Goal: Information Seeking & Learning: Learn about a topic

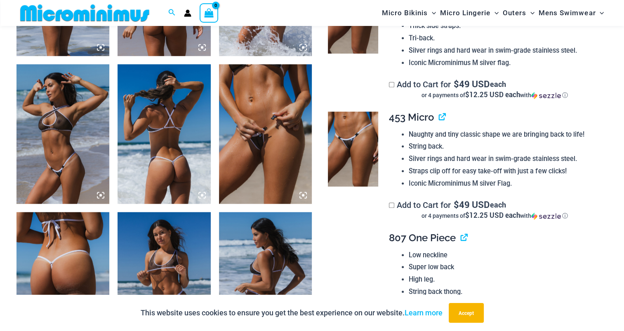
scroll to position [611, 0]
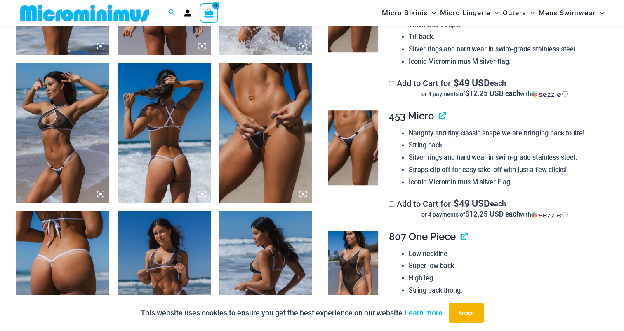
click at [252, 161] on img at bounding box center [265, 132] width 93 height 139
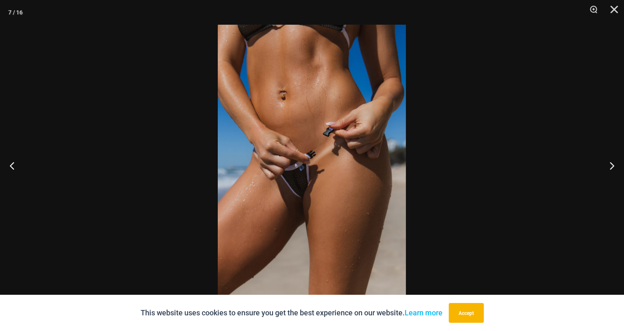
click at [317, 112] on img at bounding box center [312, 166] width 188 height 282
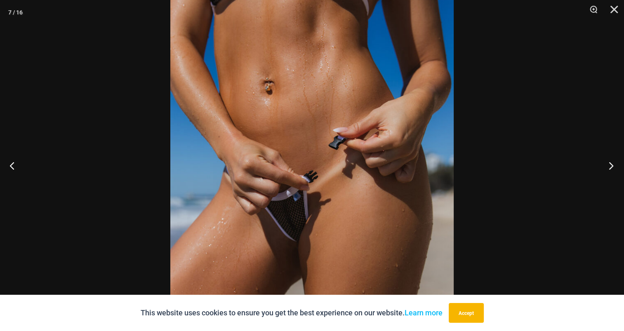
click at [612, 167] on button "Next" at bounding box center [608, 165] width 31 height 41
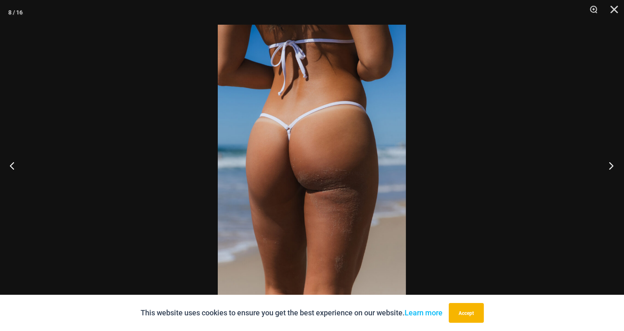
click at [611, 167] on button "Next" at bounding box center [608, 165] width 31 height 41
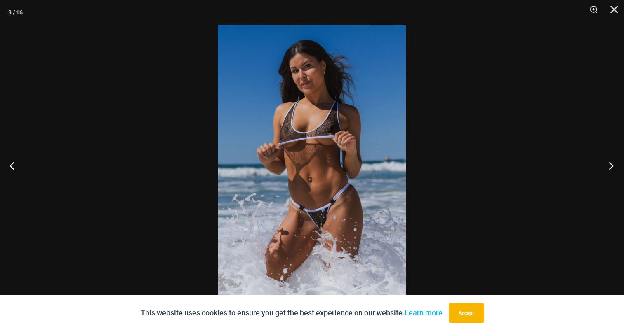
click at [611, 167] on button "Next" at bounding box center [608, 165] width 31 height 41
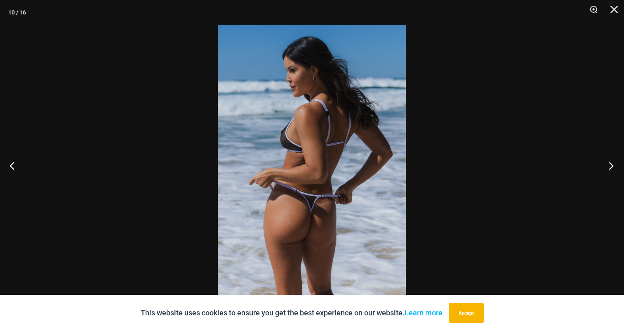
click at [610, 167] on button "Next" at bounding box center [608, 165] width 31 height 41
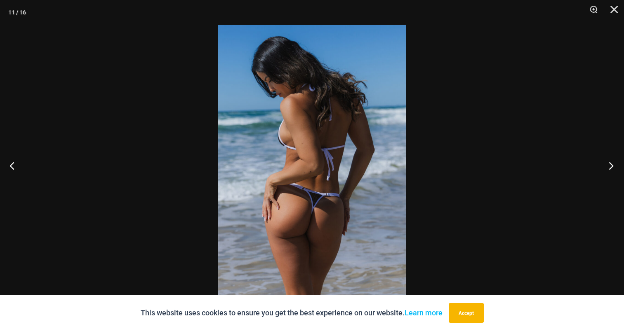
click at [610, 167] on button "Next" at bounding box center [608, 165] width 31 height 41
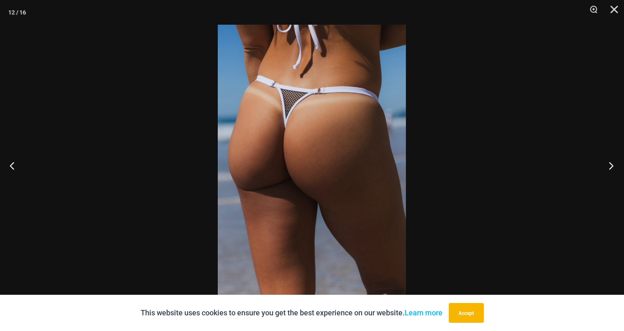
click at [610, 167] on button "Next" at bounding box center [608, 165] width 31 height 41
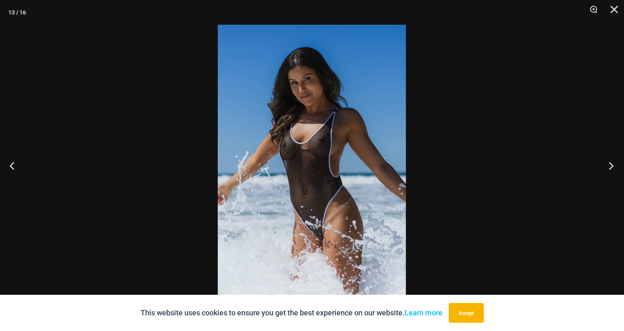
click at [609, 167] on button "Next" at bounding box center [608, 165] width 31 height 41
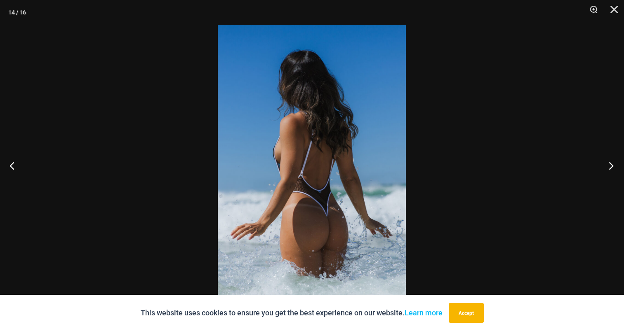
click at [607, 167] on button "Next" at bounding box center [608, 165] width 31 height 41
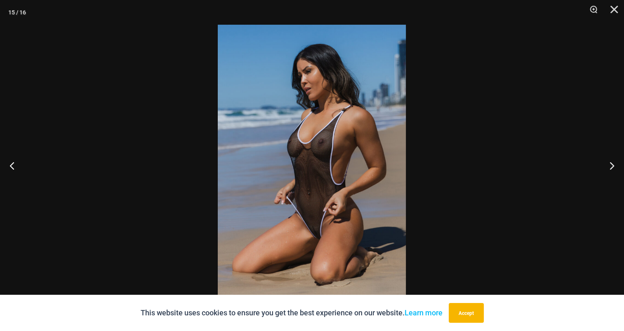
click at [326, 165] on img at bounding box center [312, 166] width 188 height 282
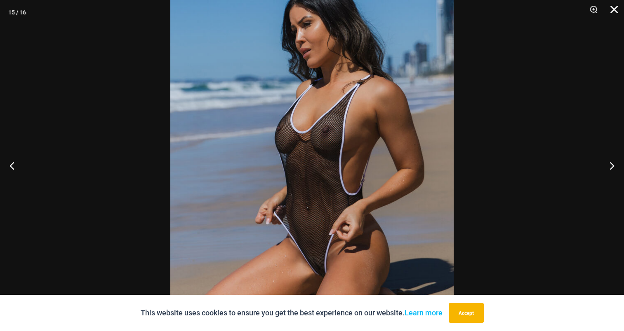
click at [612, 10] on button "Close" at bounding box center [611, 12] width 21 height 25
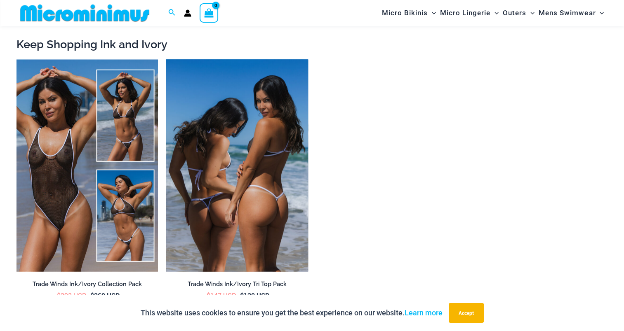
scroll to position [1298, 0]
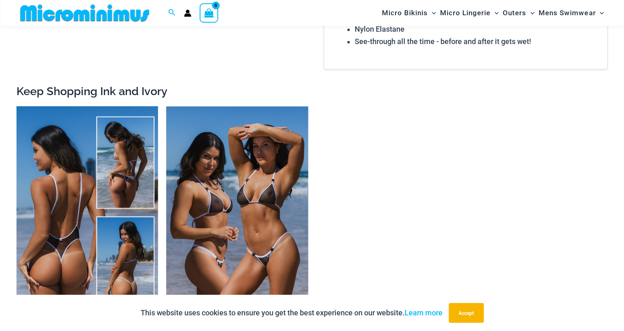
click at [62, 210] on img at bounding box center [86, 212] width 141 height 212
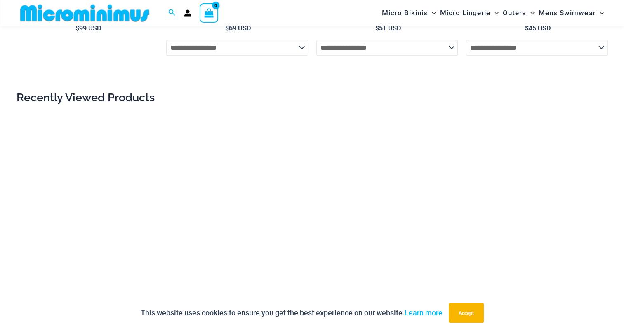
scroll to position [3027, 0]
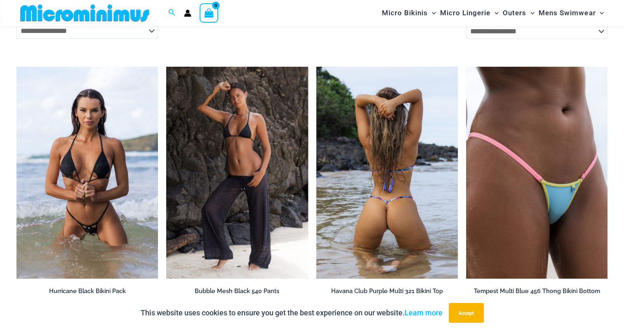
click at [388, 214] on img at bounding box center [386, 173] width 141 height 212
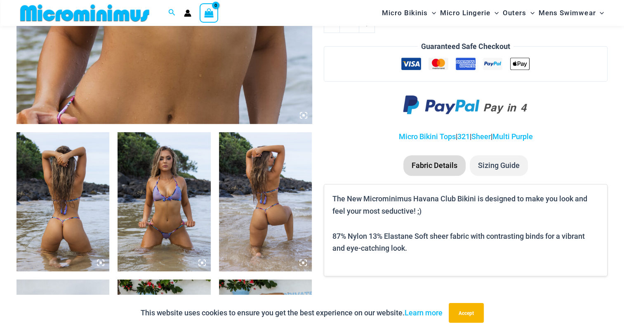
scroll to position [478, 0]
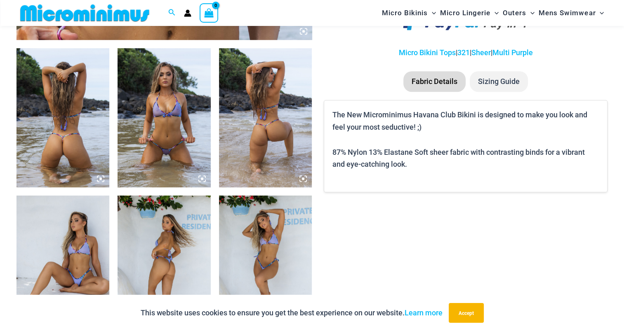
click at [171, 150] on img at bounding box center [163, 117] width 93 height 139
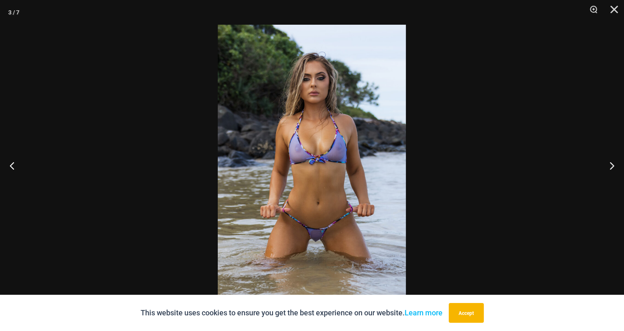
click at [338, 106] on img at bounding box center [312, 166] width 188 height 282
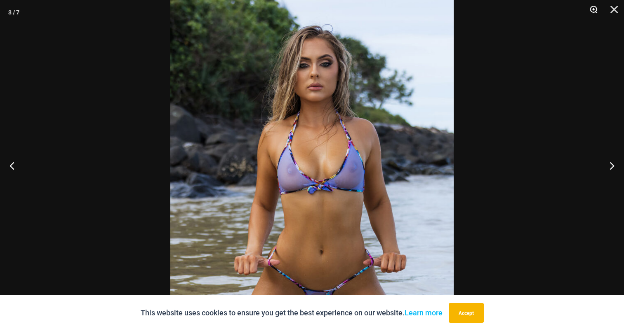
click at [593, 8] on button "Zoom" at bounding box center [590, 12] width 21 height 25
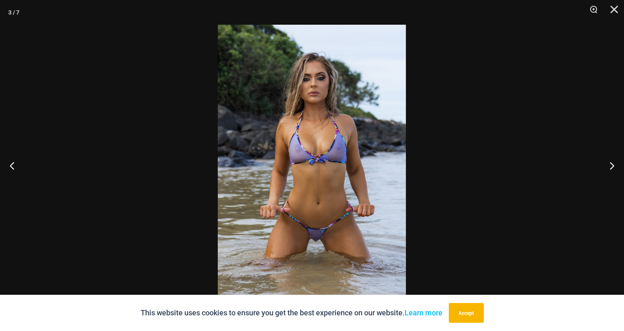
click at [345, 133] on img at bounding box center [312, 166] width 188 height 282
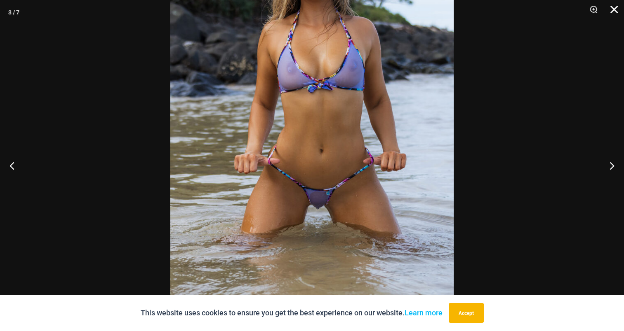
click at [617, 8] on button "Close" at bounding box center [611, 12] width 21 height 25
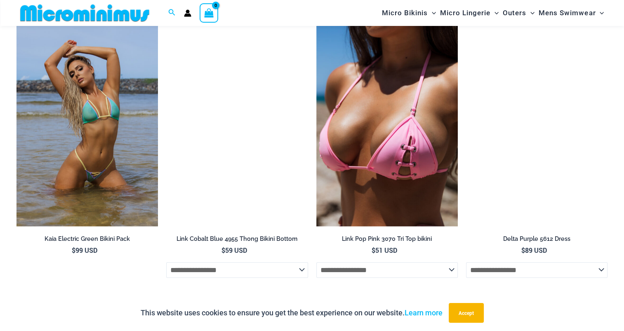
scroll to position [2196, 0]
